Goal: Task Accomplishment & Management: Manage account settings

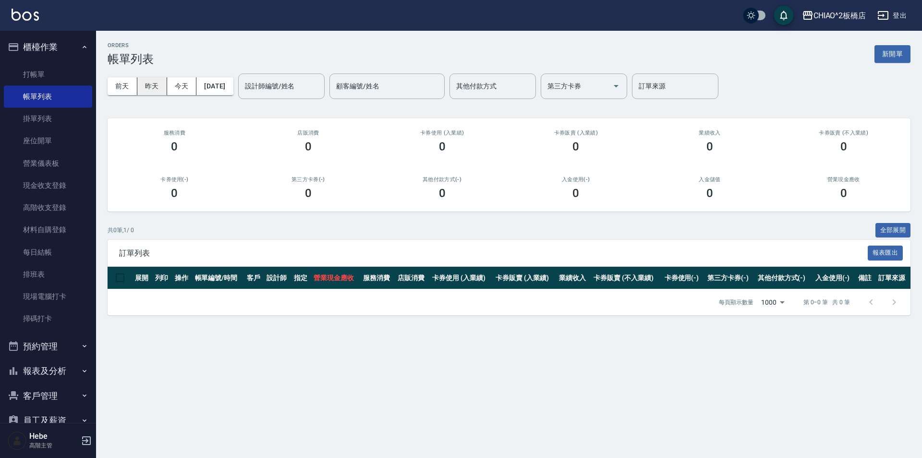
click at [147, 80] on button "昨天" at bounding box center [152, 86] width 30 height 18
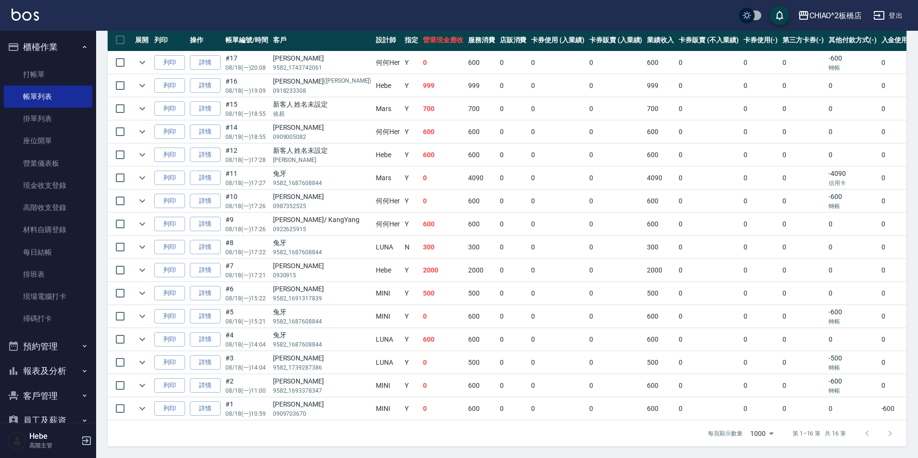
scroll to position [245, 0]
click at [212, 173] on link "詳情" at bounding box center [205, 178] width 31 height 15
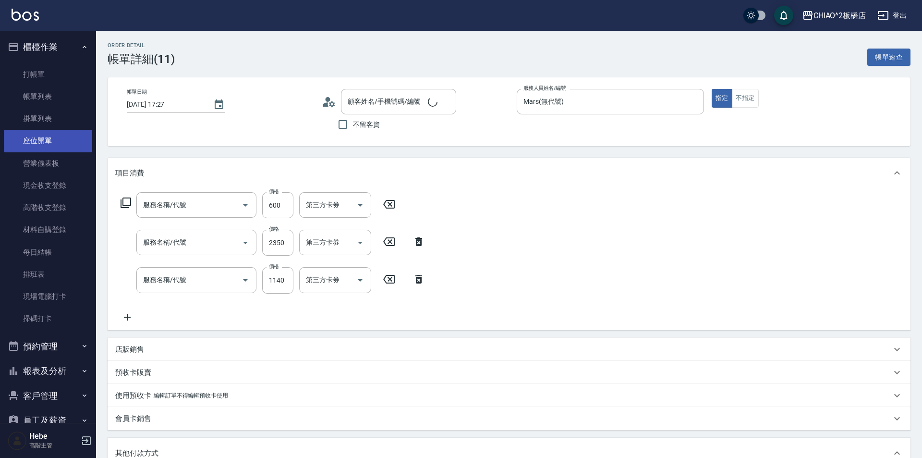
type input "[DATE] 17:27"
type input "Mars(無代號)"
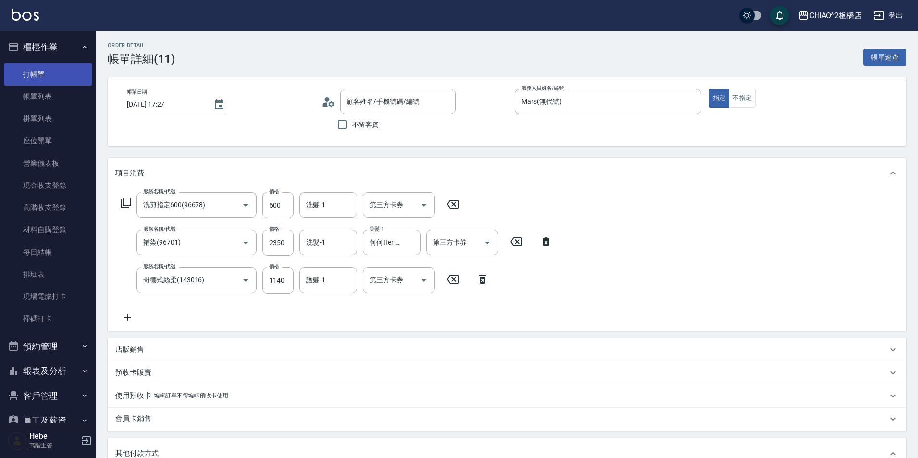
type input "洗剪指定600(96678)"
type input "補染(96701)"
type input "哥德式絲柔(143016)"
type input "兔牙/9582_1687608844/null"
